Goal: Information Seeking & Learning: Learn about a topic

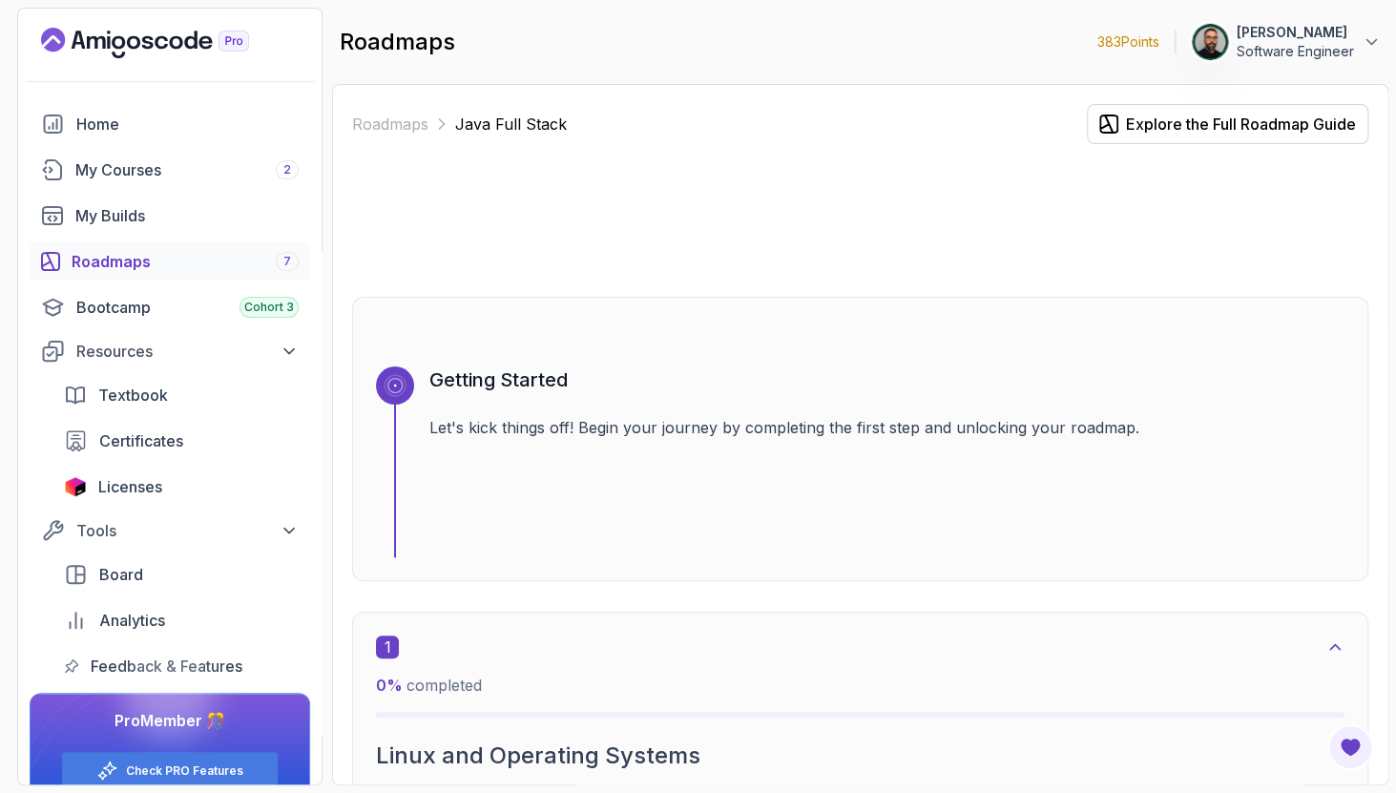
scroll to position [1536, 0]
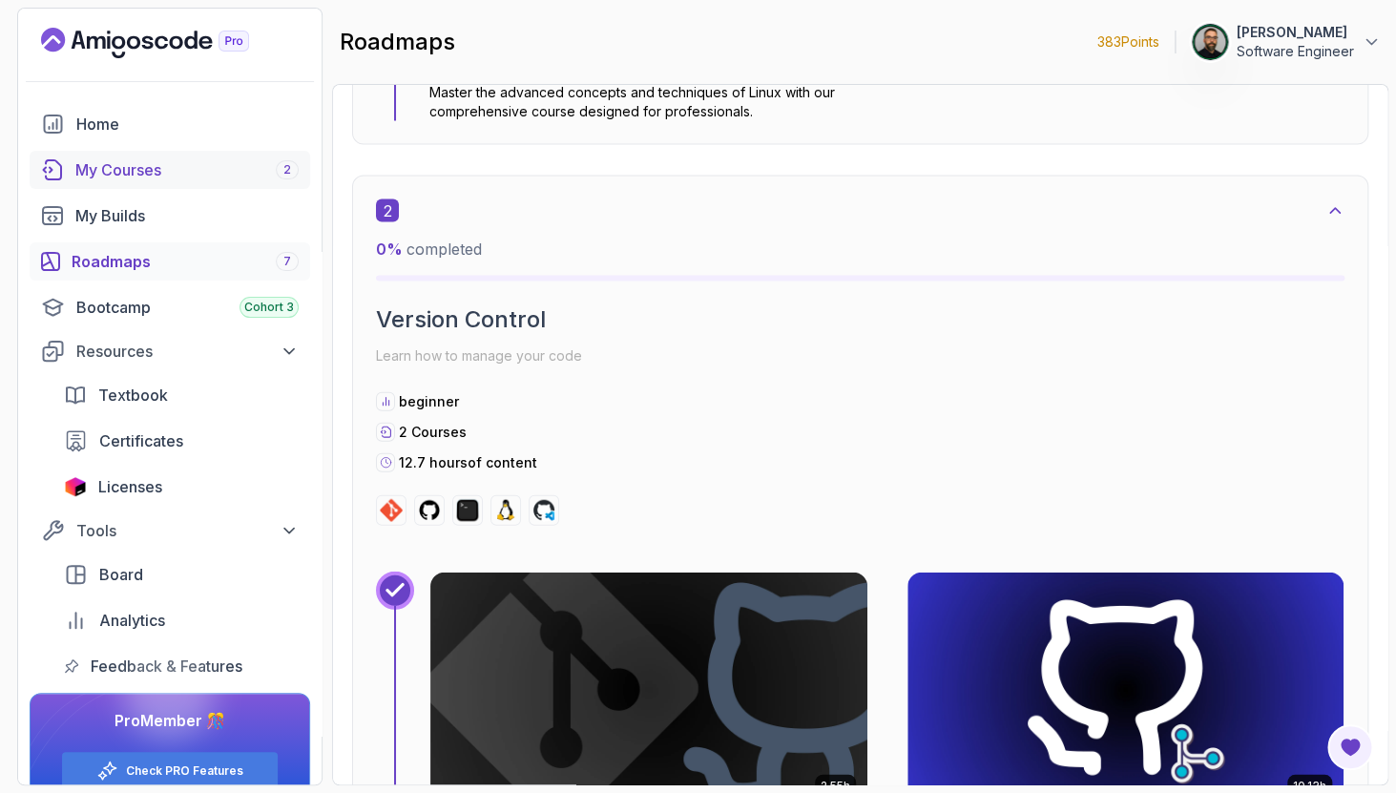
click at [161, 160] on div "My Courses 2" at bounding box center [186, 169] width 223 height 23
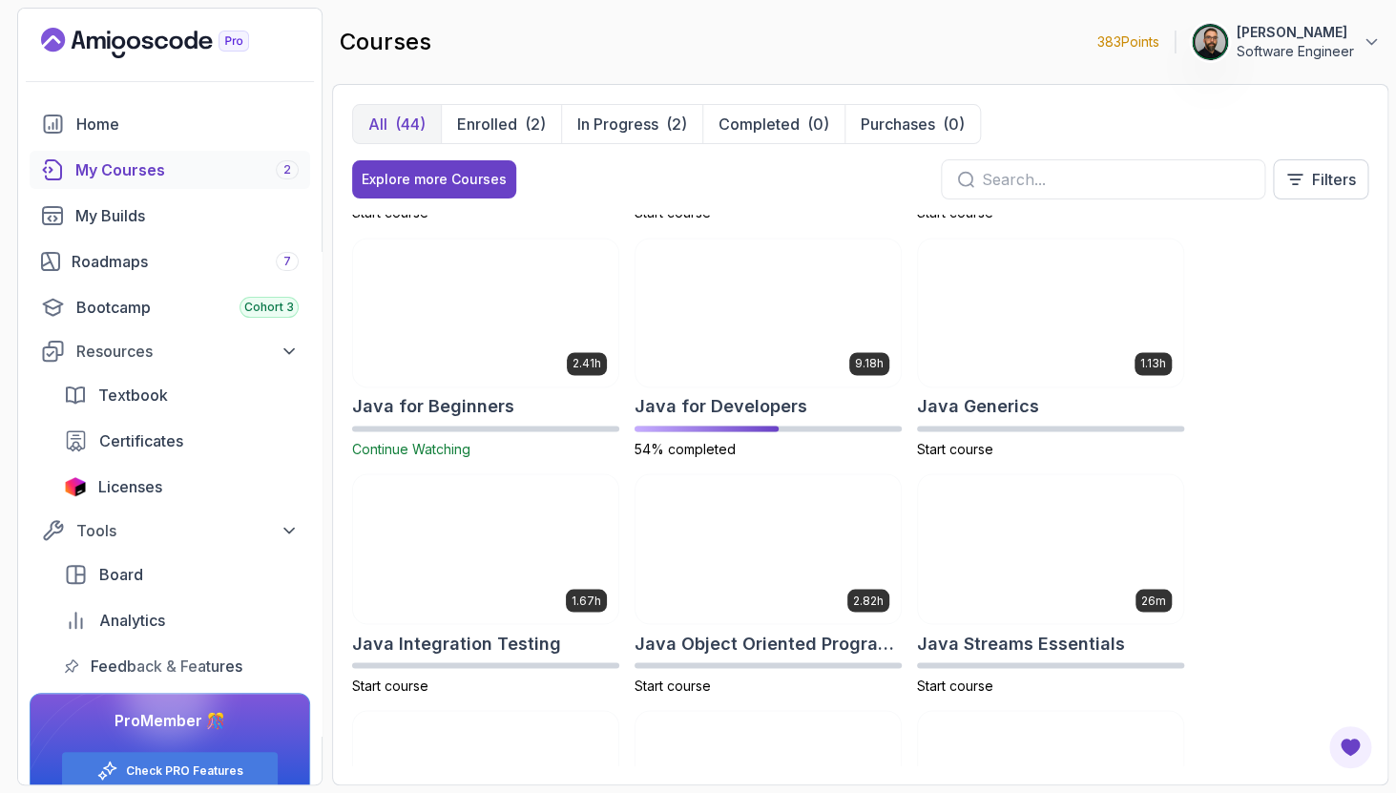
scroll to position [1155, 0]
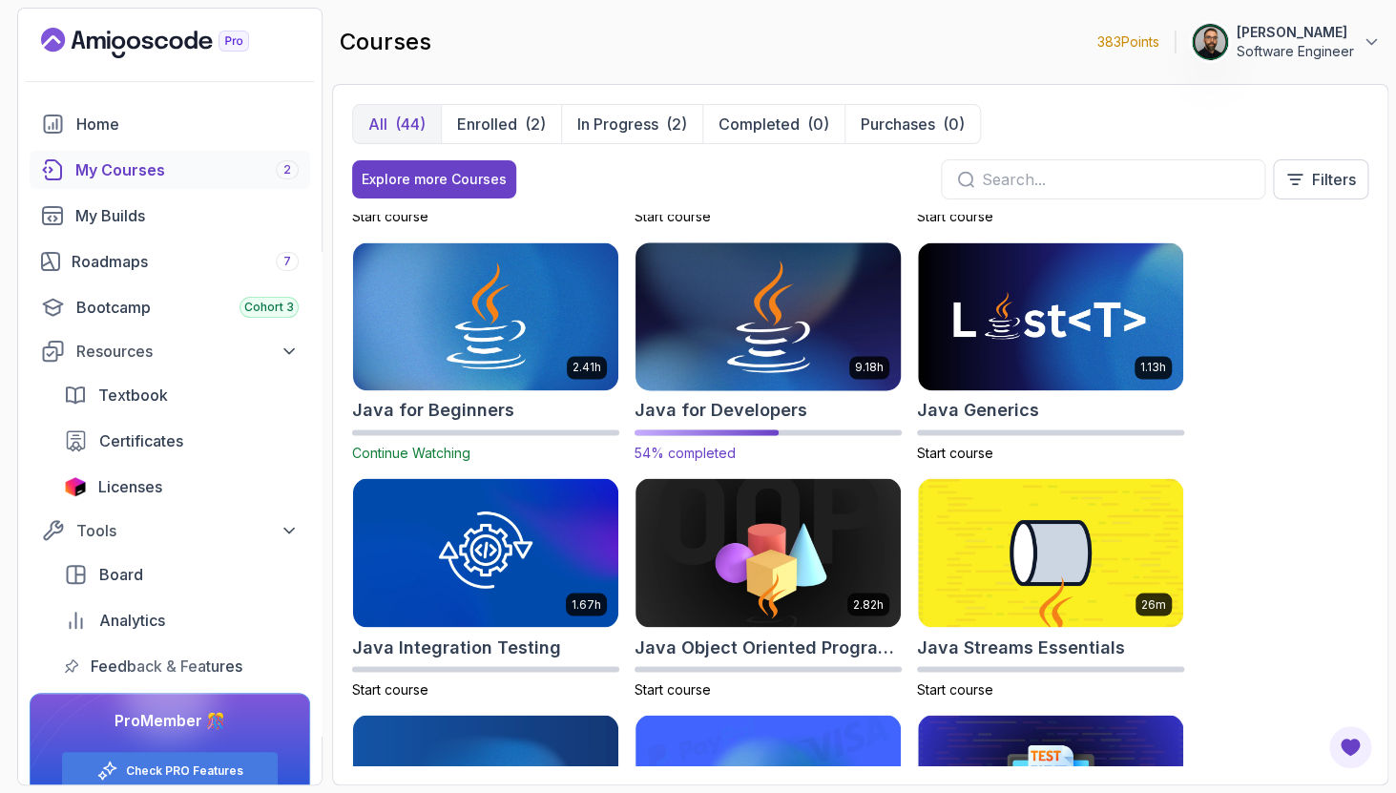
click at [759, 381] on img at bounding box center [768, 317] width 279 height 156
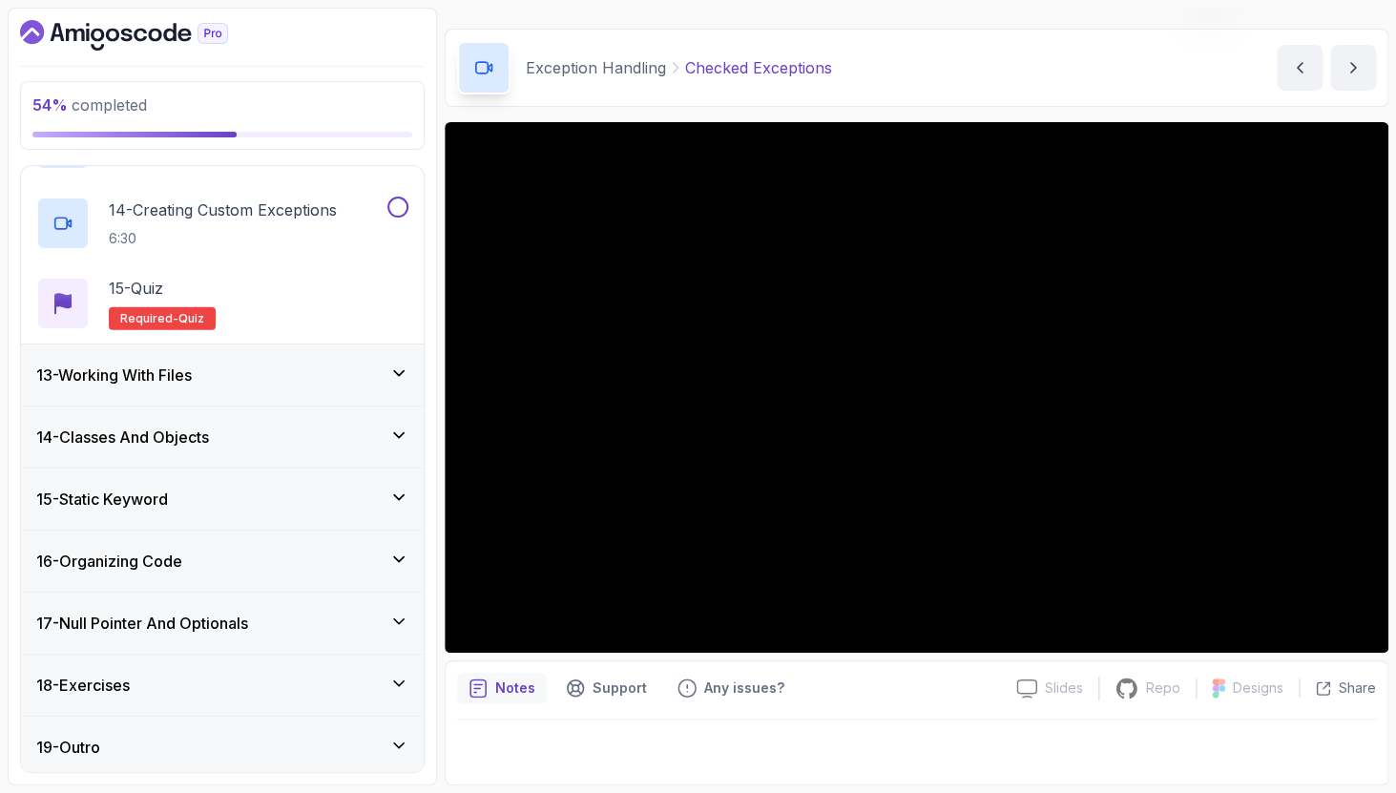
scroll to position [1774, 0]
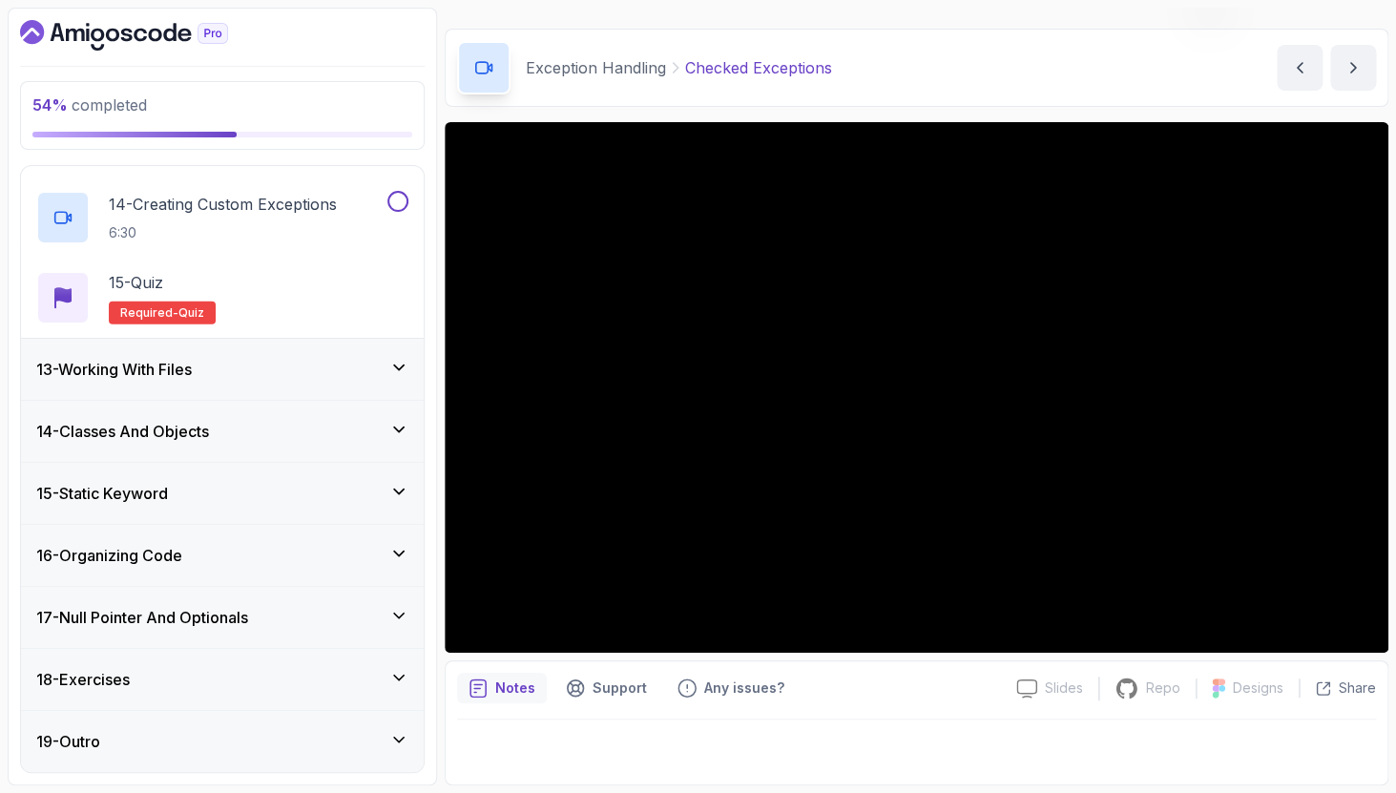
click at [276, 378] on div "13 - Working With Files" at bounding box center [222, 369] width 372 height 23
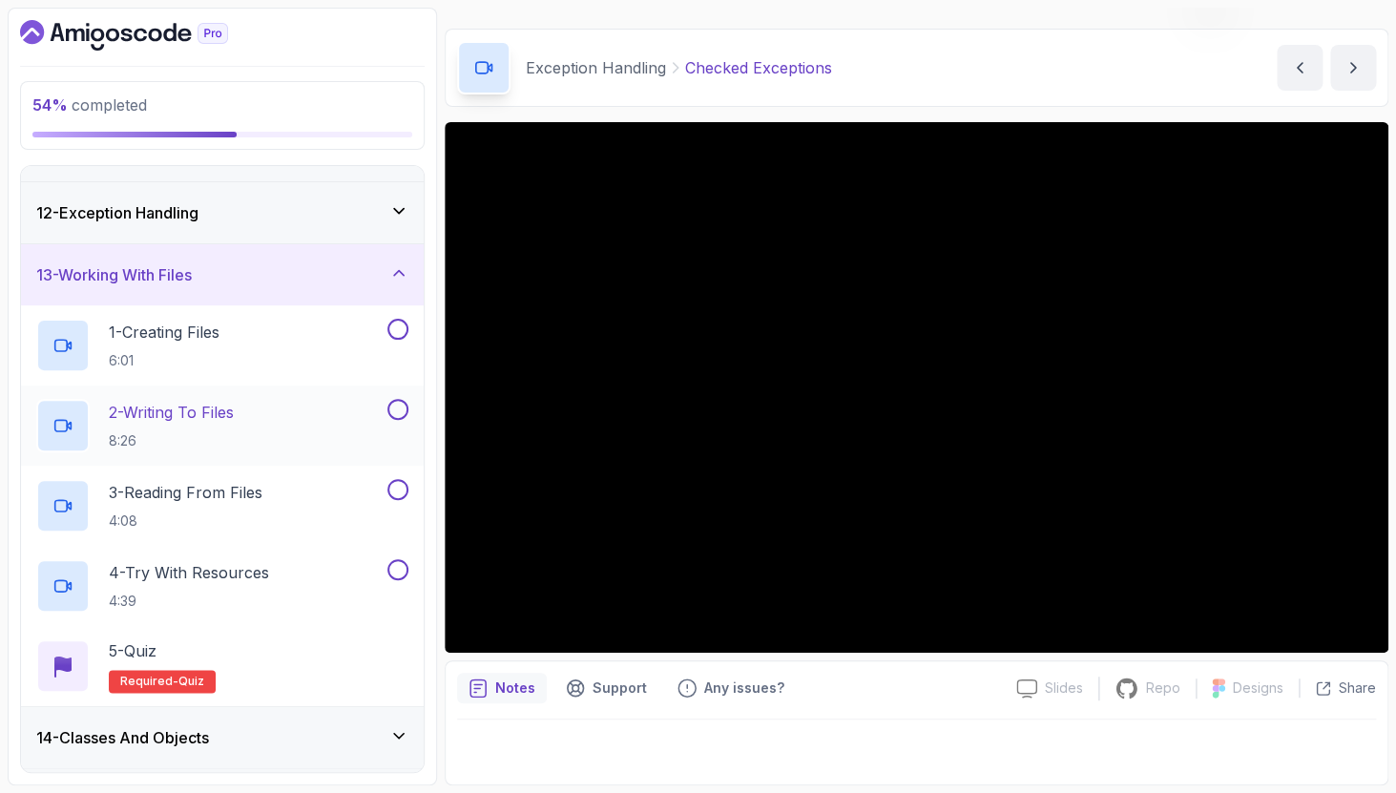
scroll to position [672, 0]
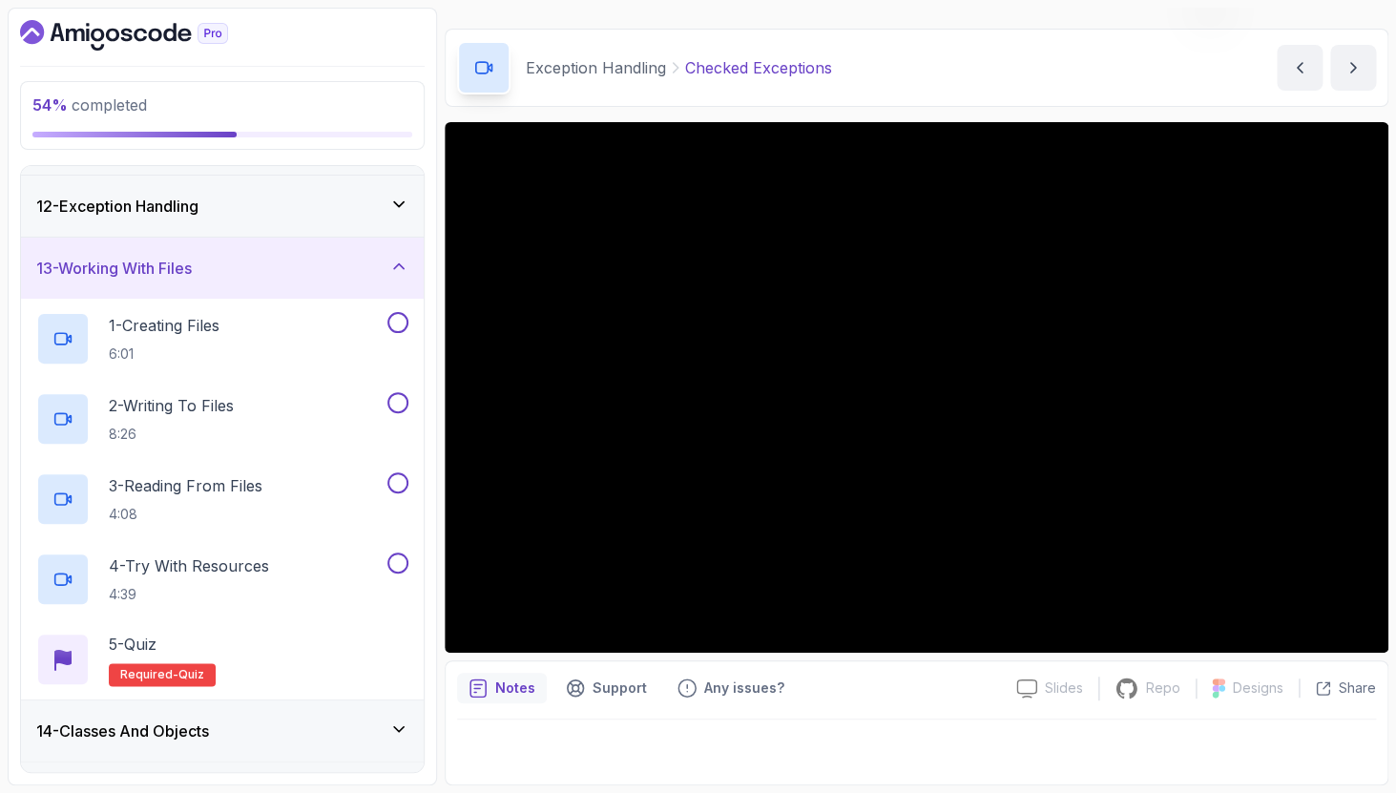
click at [401, 261] on icon at bounding box center [398, 266] width 19 height 19
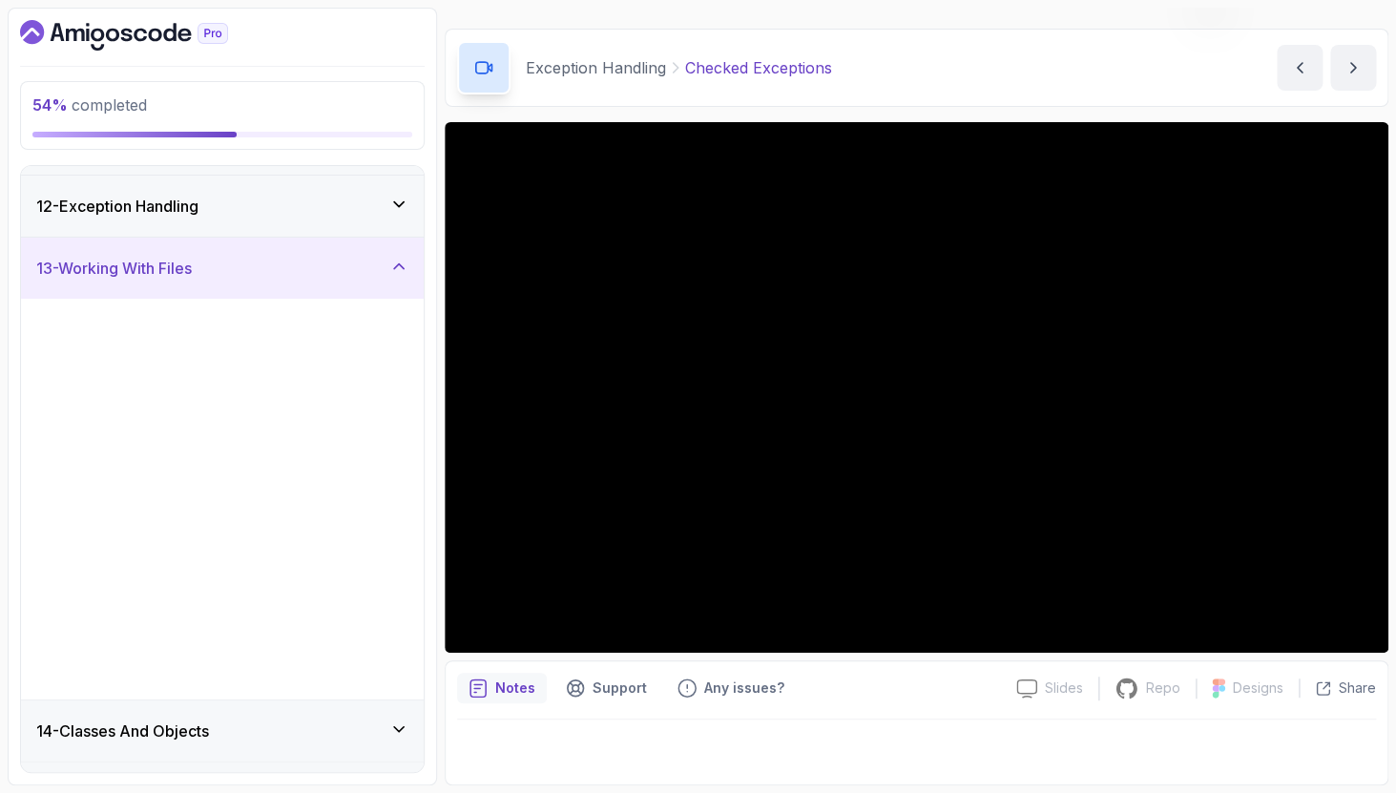
scroll to position [572, 0]
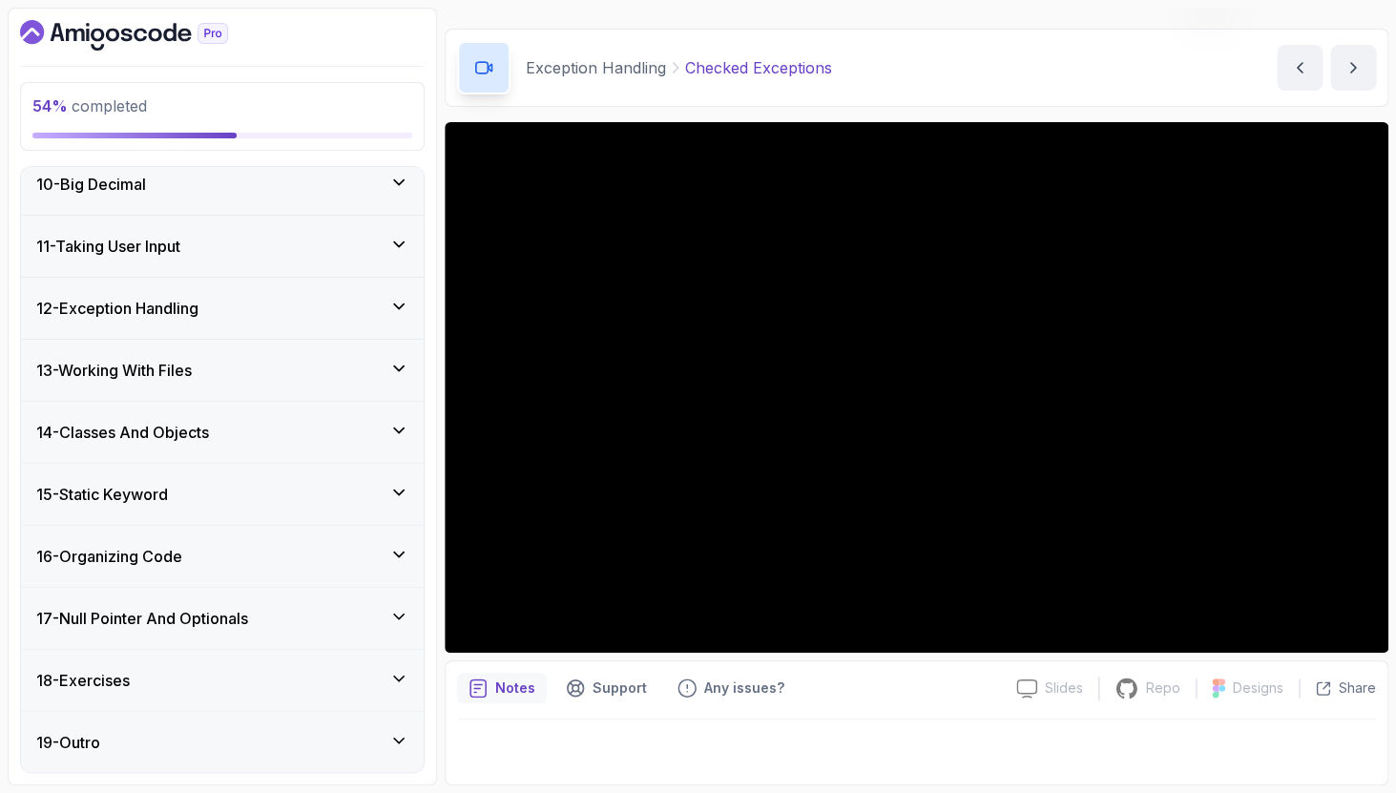
click at [356, 440] on div "14 - Classes And Objects" at bounding box center [222, 432] width 372 height 23
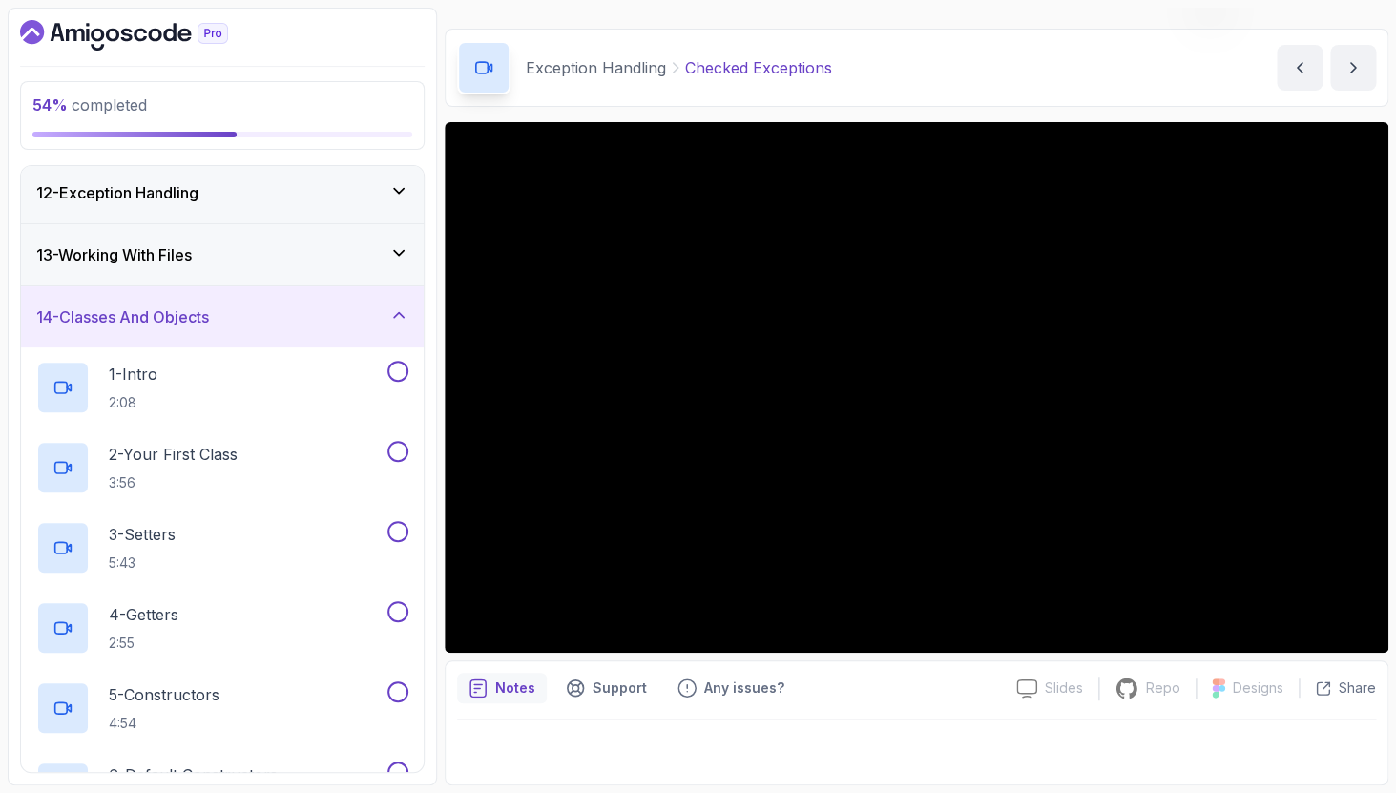
scroll to position [642, 0]
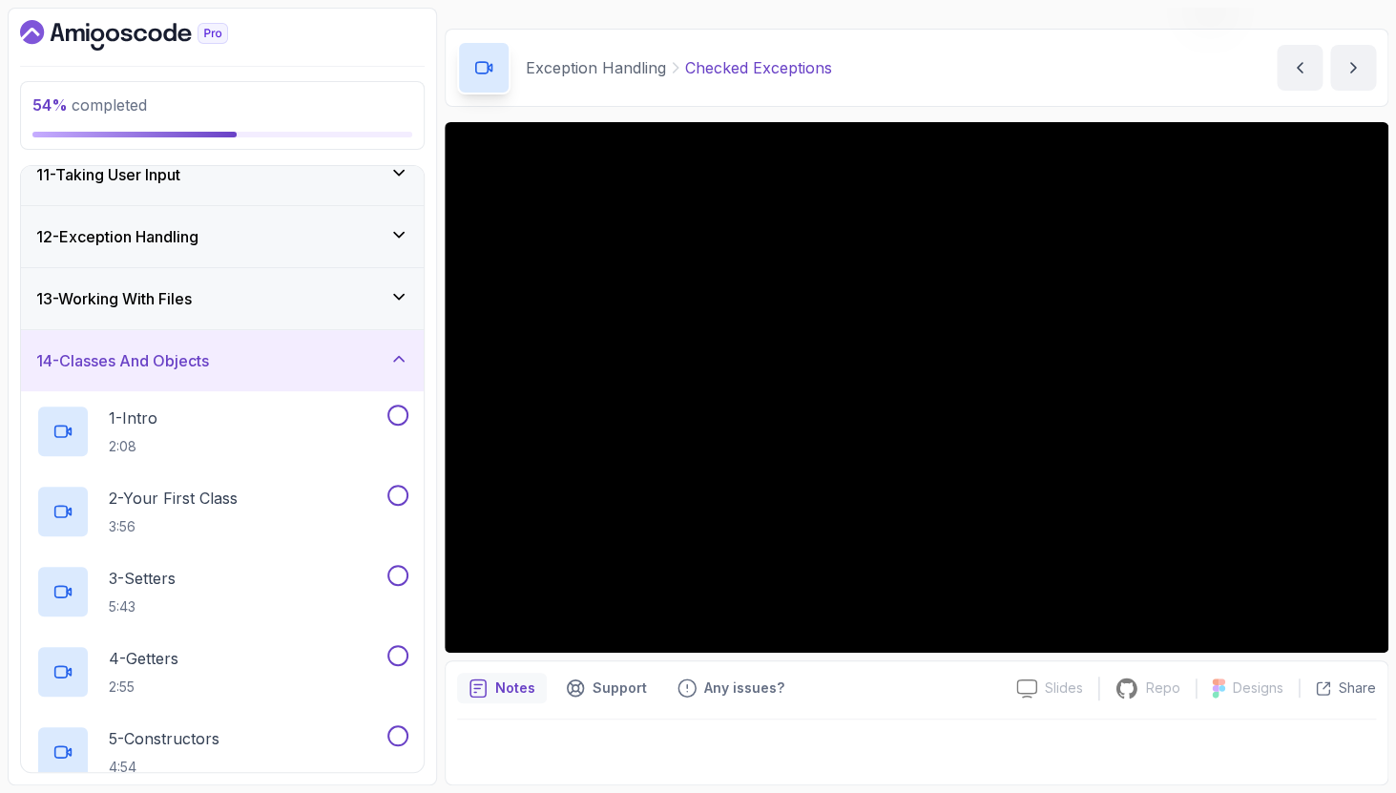
click at [404, 361] on icon at bounding box center [399, 359] width 10 height 5
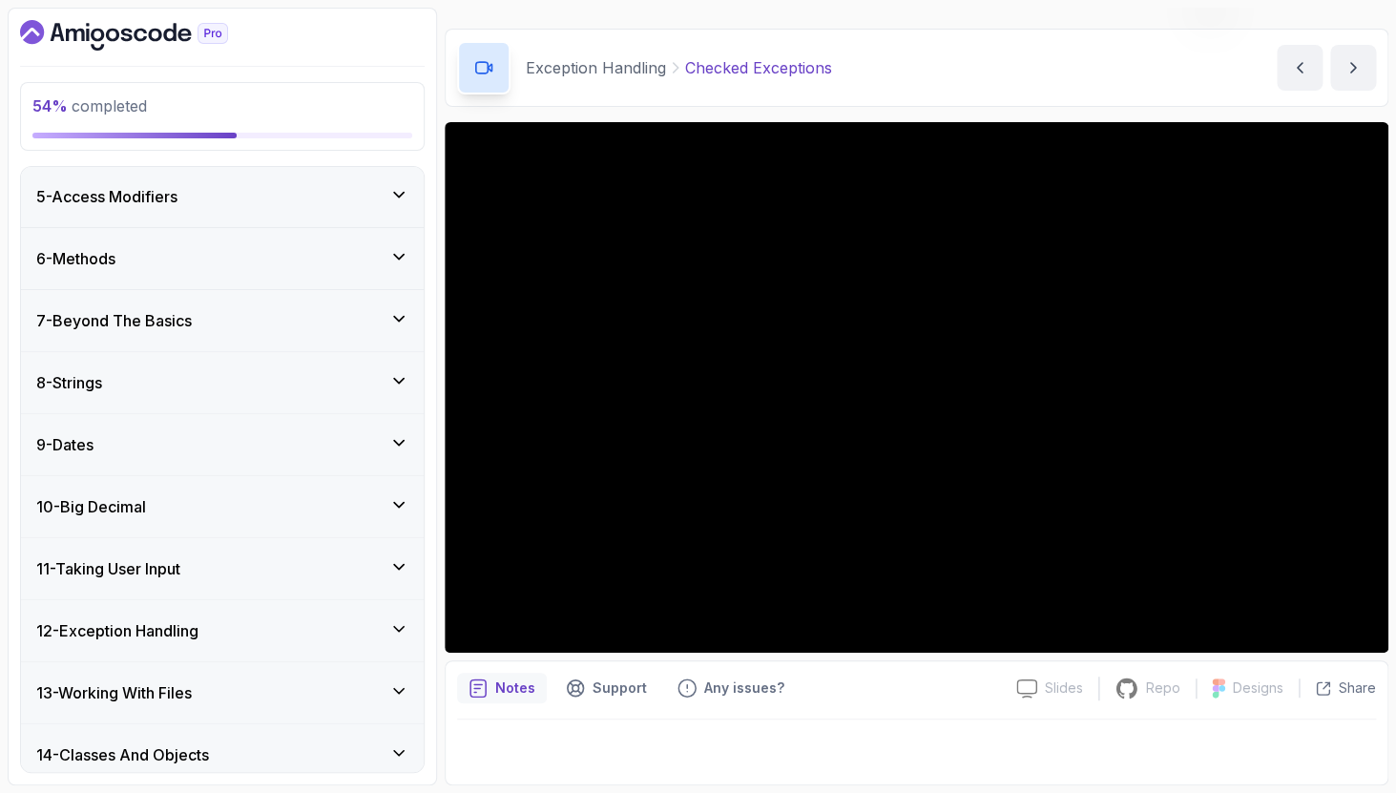
scroll to position [572, 0]
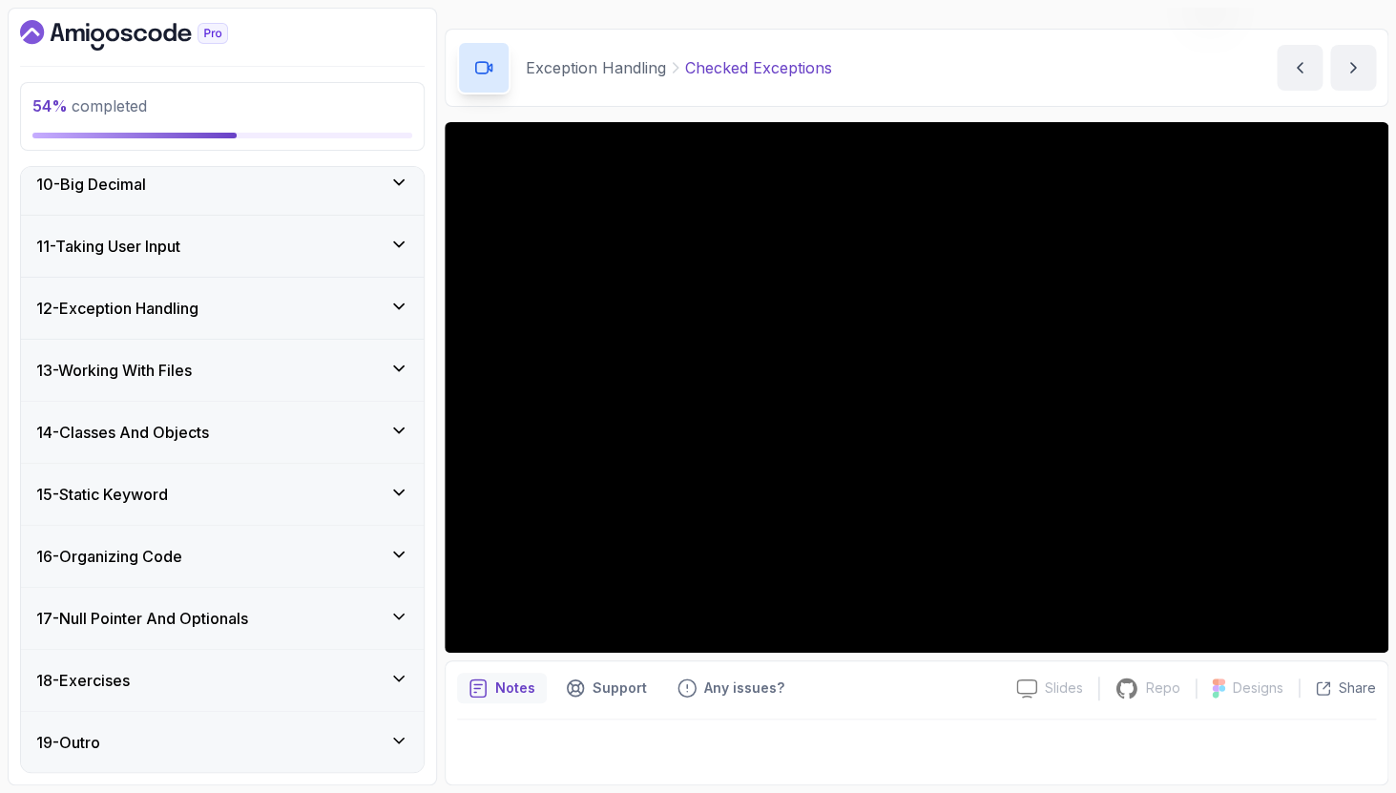
click at [259, 408] on div "14 - Classes And Objects" at bounding box center [222, 432] width 403 height 61
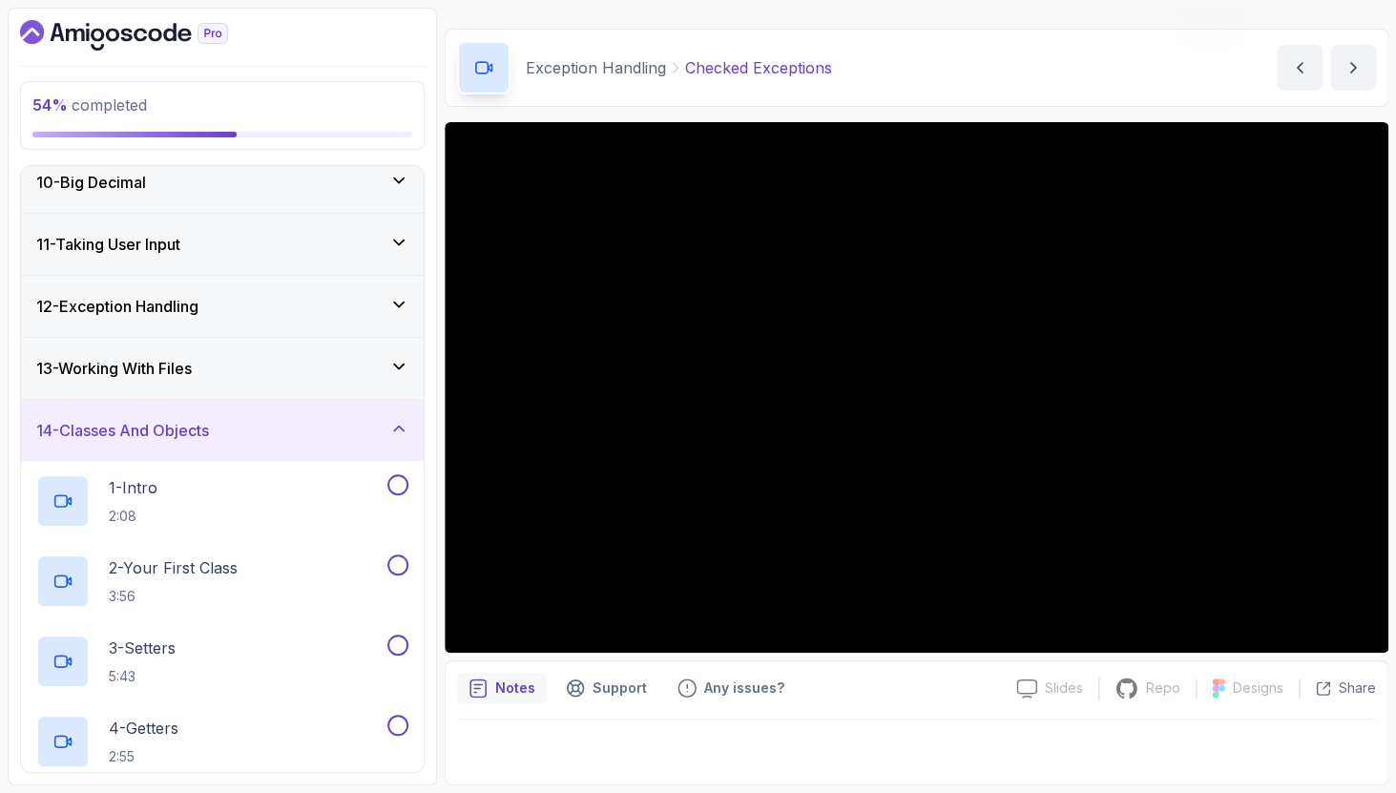
click at [255, 324] on div "12 - Exception Handling" at bounding box center [222, 306] width 403 height 61
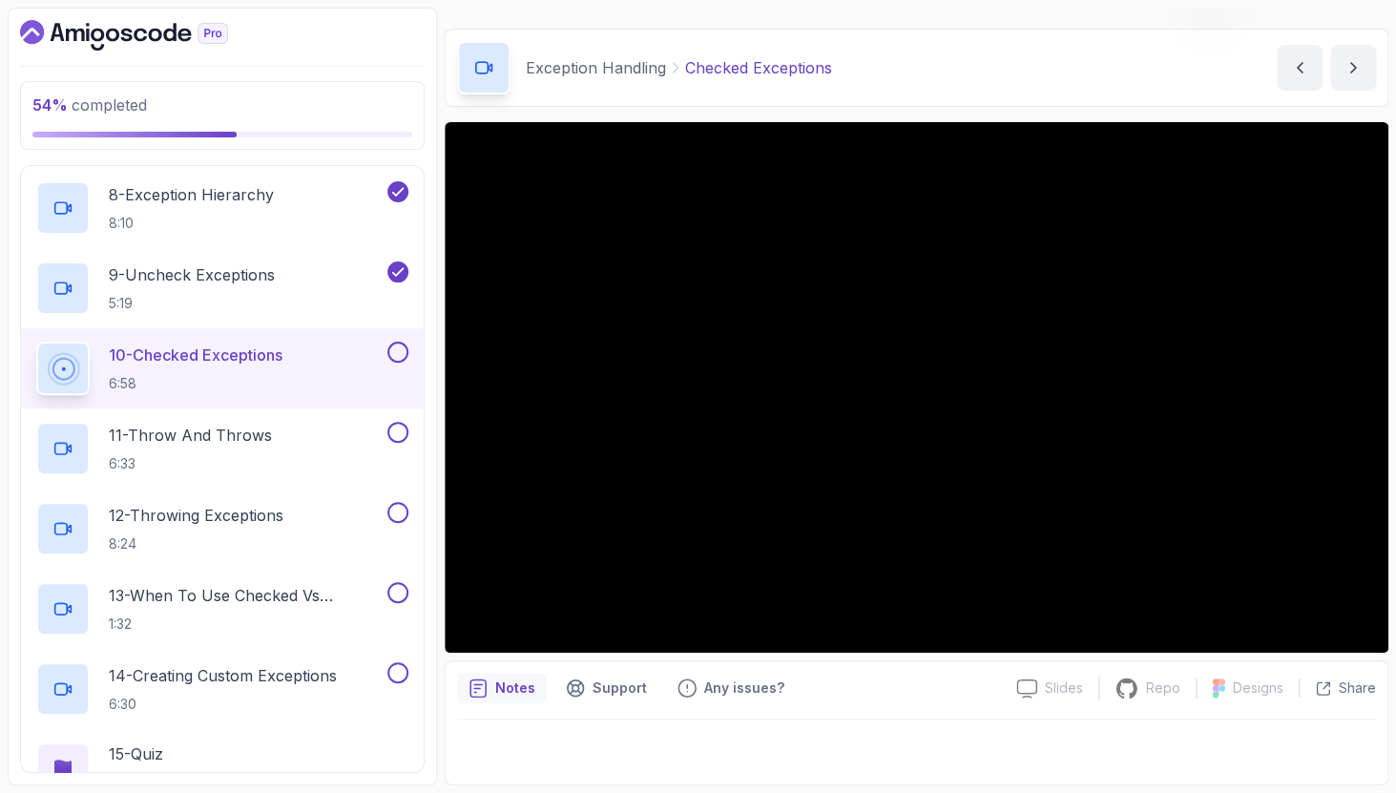
scroll to position [1310, 0]
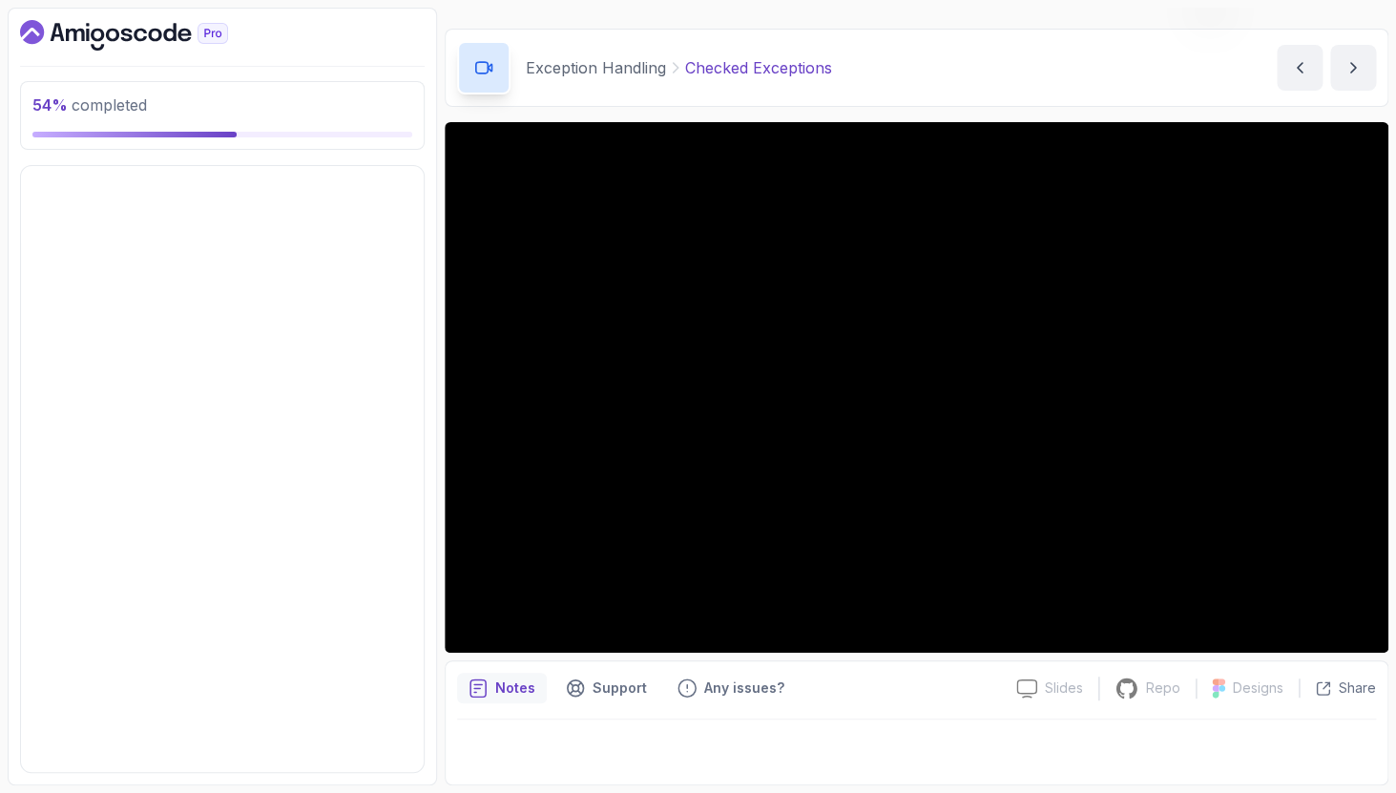
scroll to position [572, 0]
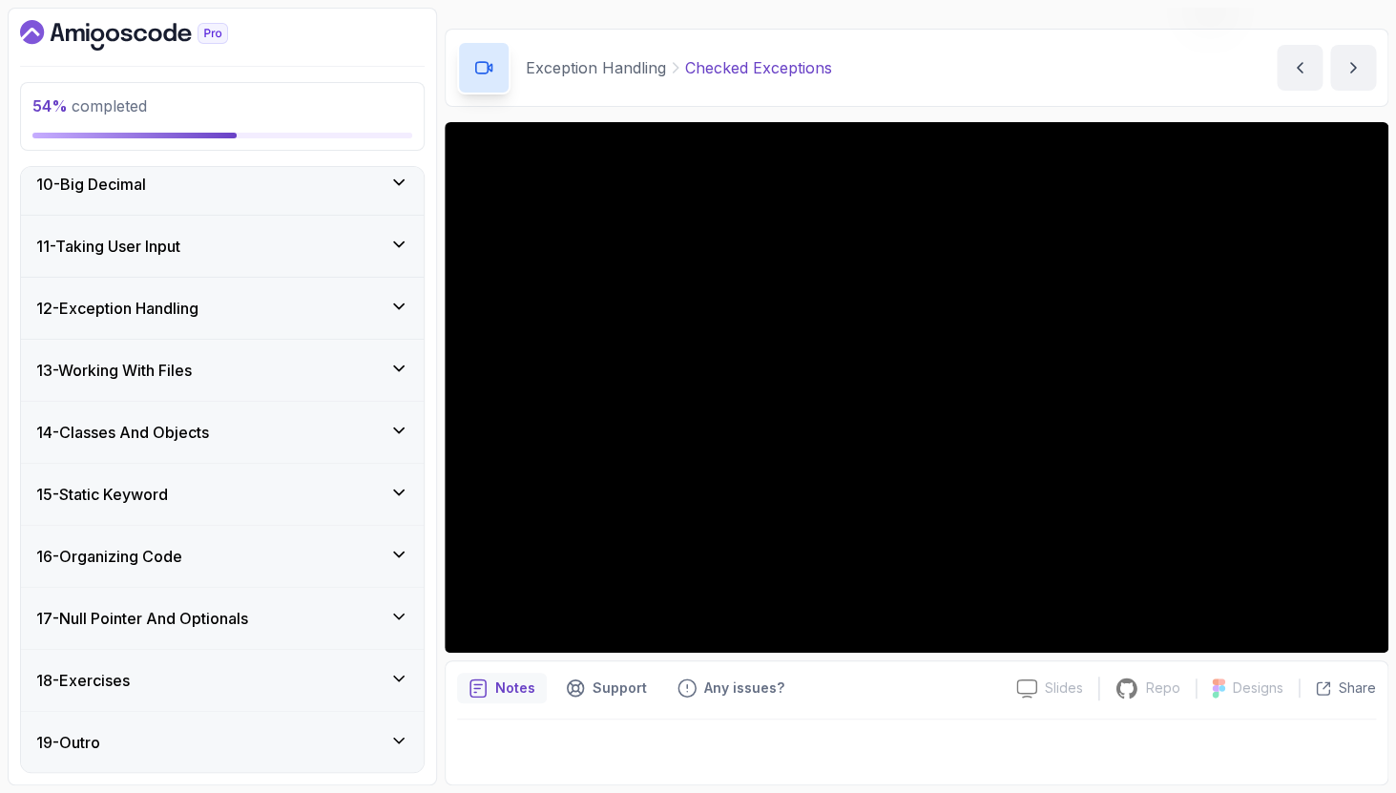
click at [706, 15] on main "My Courses Java for Developers 383 Points Leopoldo Medeiros Software Engineer 1…" at bounding box center [917, 397] width 944 height 778
